Goal: Information Seeking & Learning: Find specific fact

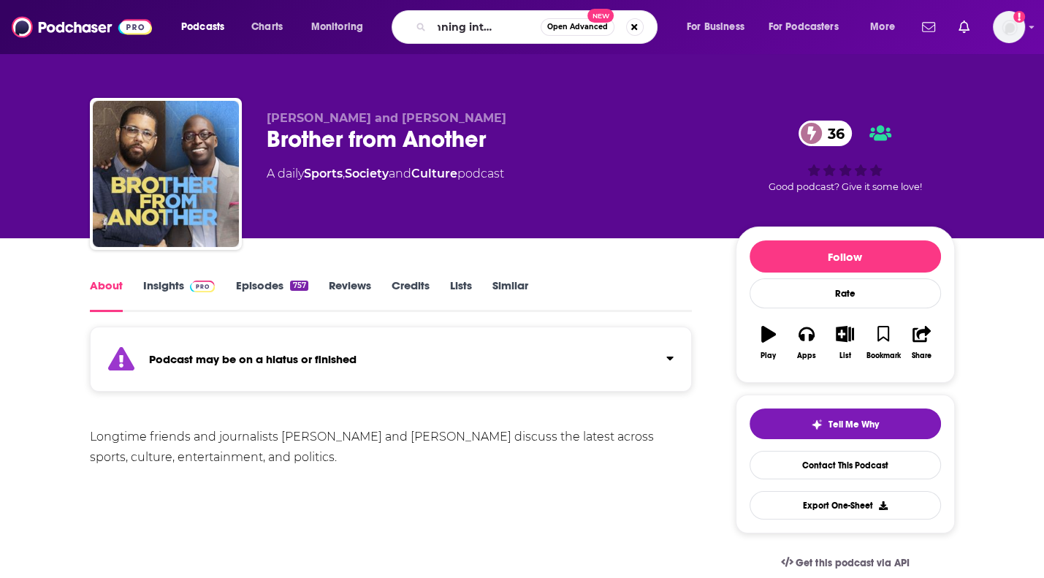
type input "the running interview show"
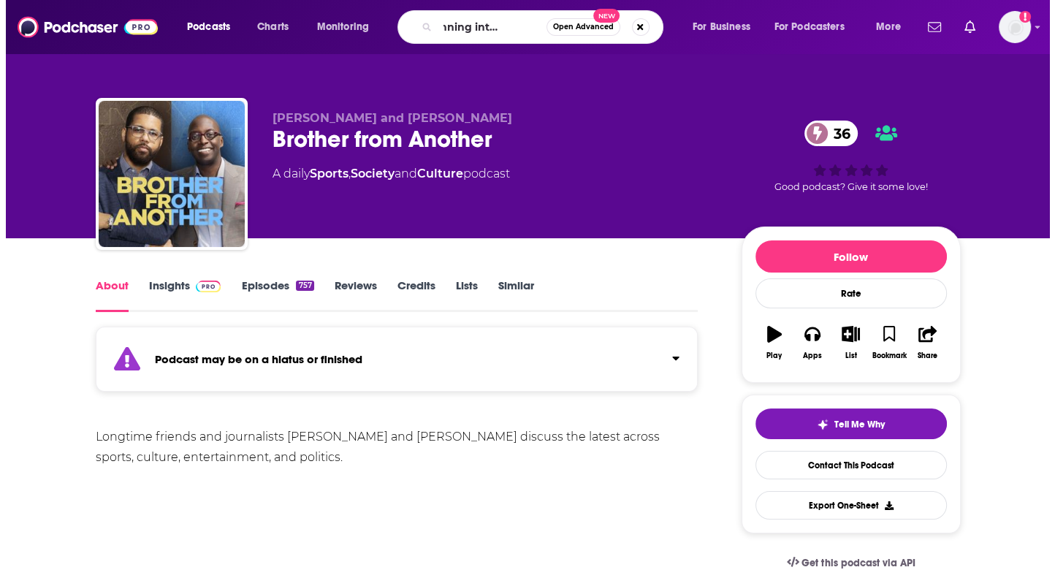
scroll to position [0, 53]
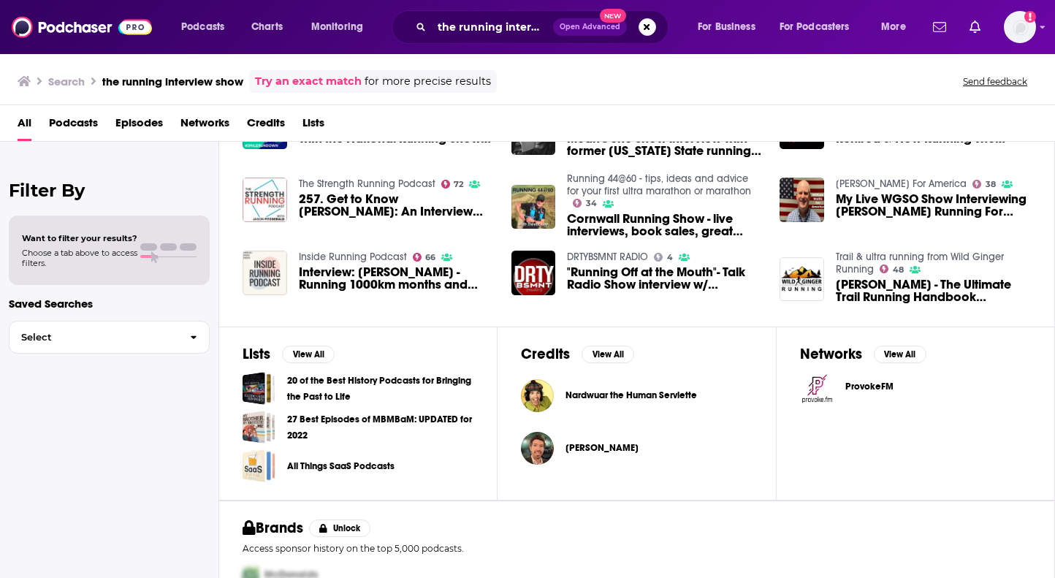
scroll to position [292, 0]
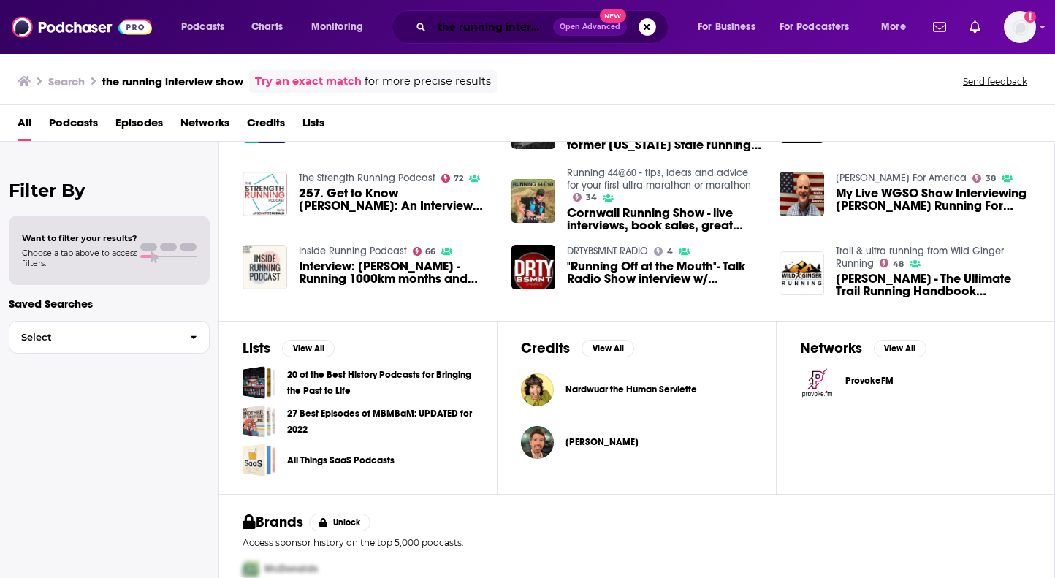
click at [534, 37] on input "the running interview show" at bounding box center [492, 26] width 121 height 23
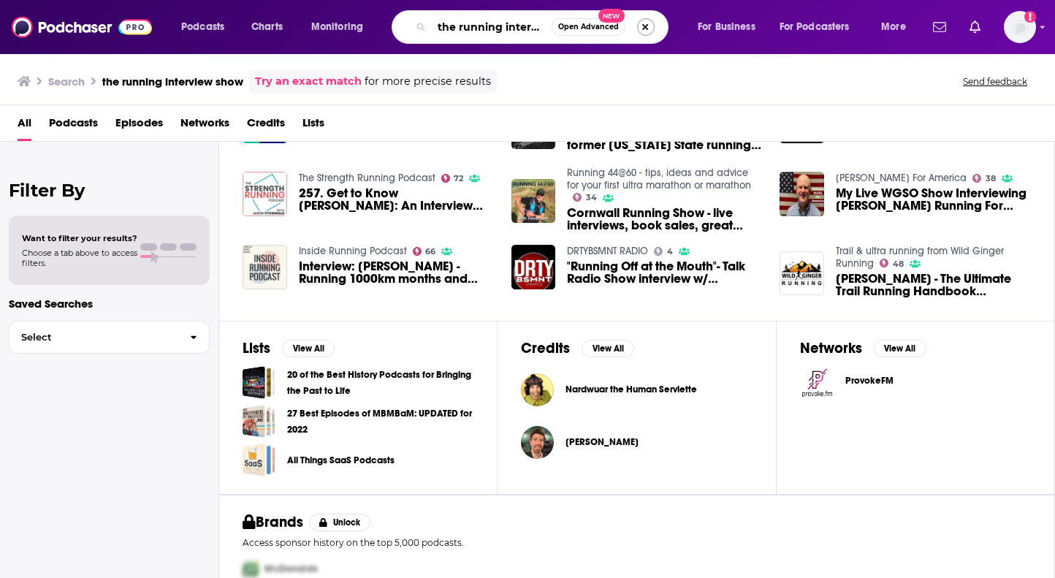
scroll to position [0, 42]
drag, startPoint x: 435, startPoint y: 28, endPoint x: 642, endPoint y: 26, distance: 207.4
click at [642, 26] on div "the running interview show Open Advanced New" at bounding box center [529, 27] width 277 height 34
click at [545, 27] on input "the running interview show" at bounding box center [492, 26] width 120 height 23
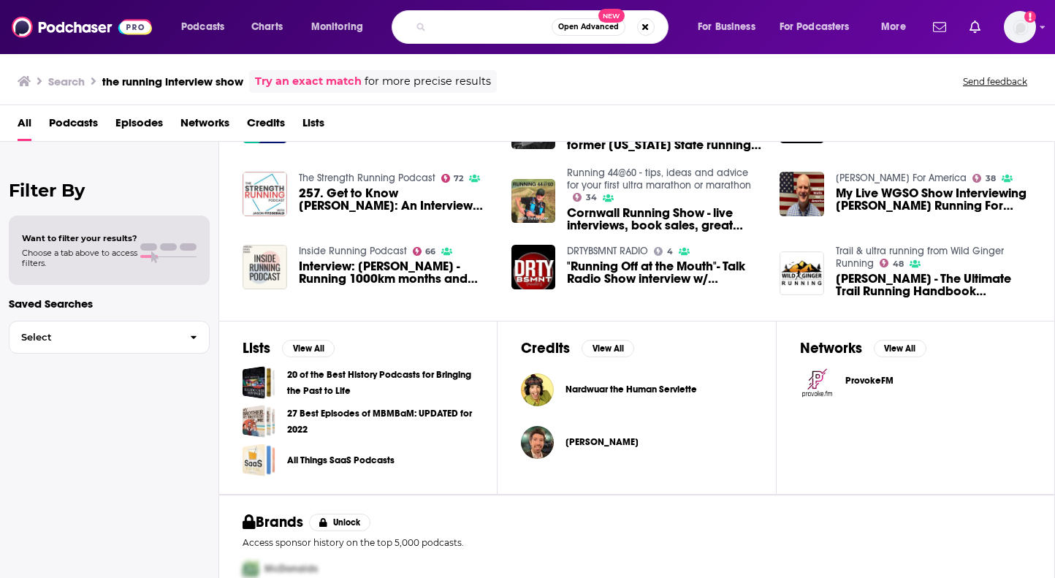
type input "the running interview show [PERSON_NAME]"
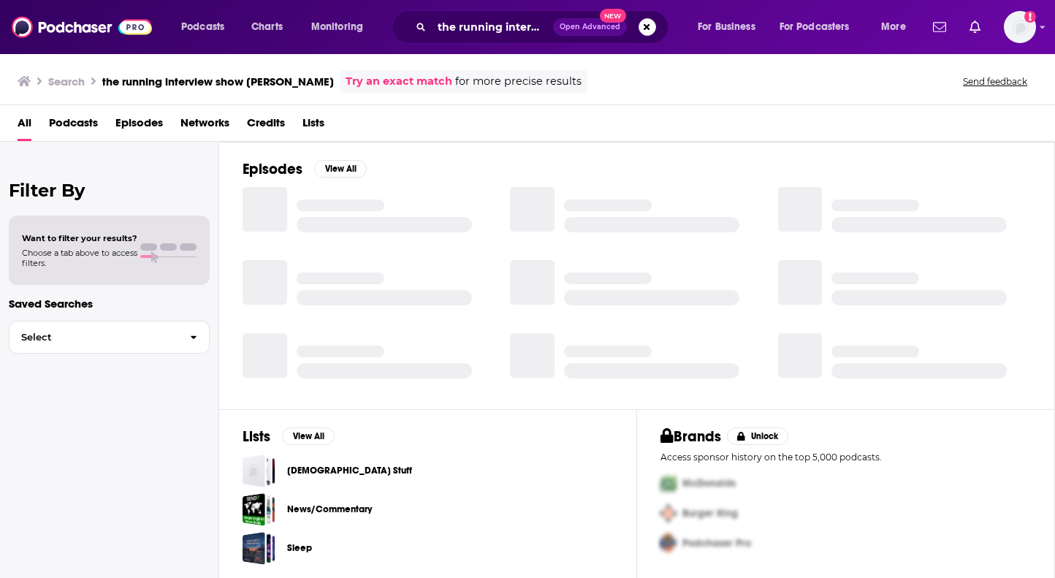
scroll to position [205, 0]
